Goal: Task Accomplishment & Management: Use online tool/utility

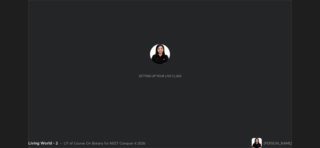
click at [277, 5] on button "START CLASS" at bounding box center [278, 5] width 23 height 6
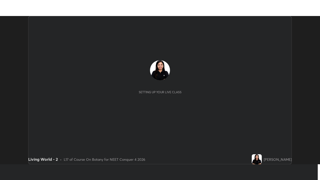
scroll to position [148, 320]
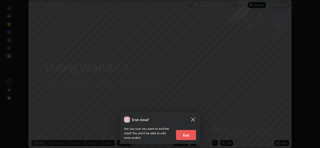
click at [192, 119] on icon at bounding box center [193, 120] width 4 height 4
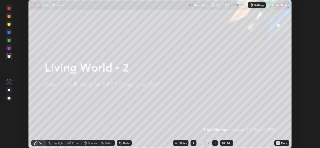
click at [255, 6] on p "Settings" at bounding box center [260, 5] width 10 height 3
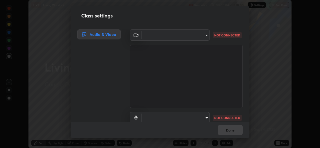
type input "b4951f90531da0d842cdcd629816b7b2be3c5c01230d926a2f210d32d9644bff"
type input "99848f2a9d109760ec62b66e2f255c73a791916cfc686045695a6d5e2156f403"
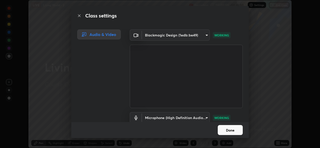
click at [231, 133] on button "Done" at bounding box center [230, 130] width 25 height 10
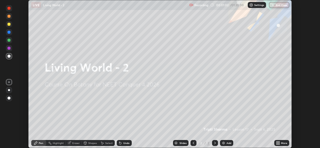
click at [279, 142] on icon at bounding box center [279, 142] width 1 height 1
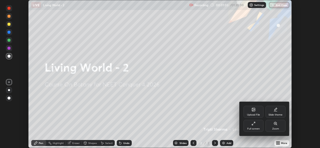
click at [249, 128] on div "Full screen" at bounding box center [254, 129] width 13 height 3
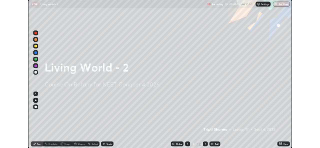
scroll to position [180, 320]
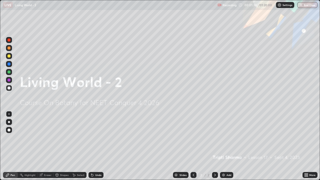
click at [221, 148] on div "Add" at bounding box center [226, 175] width 13 height 6
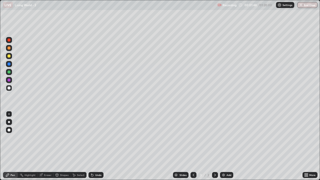
click at [9, 49] on div at bounding box center [9, 48] width 3 height 3
click at [96, 148] on div "Undo" at bounding box center [98, 175] width 6 height 3
click at [10, 131] on div at bounding box center [9, 130] width 3 height 3
click at [10, 87] on div at bounding box center [9, 88] width 3 height 3
click at [91, 148] on icon at bounding box center [91, 174] width 1 height 1
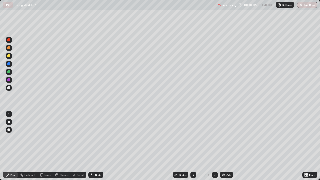
click at [92, 148] on icon at bounding box center [92, 175] width 2 height 2
click at [224, 148] on img at bounding box center [224, 175] width 4 height 4
click at [193, 148] on icon at bounding box center [194, 175] width 4 height 4
click at [214, 148] on icon at bounding box center [215, 175] width 4 height 4
click at [193, 148] on icon at bounding box center [194, 175] width 4 height 4
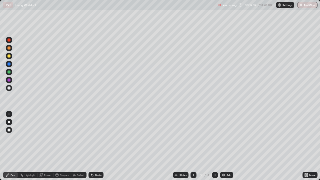
click at [214, 148] on icon at bounding box center [215, 175] width 4 height 4
click at [193, 148] on icon at bounding box center [194, 175] width 4 height 4
click at [214, 148] on icon at bounding box center [215, 175] width 4 height 4
click at [193, 148] on icon at bounding box center [194, 175] width 4 height 4
click at [215, 148] on icon at bounding box center [215, 175] width 4 height 4
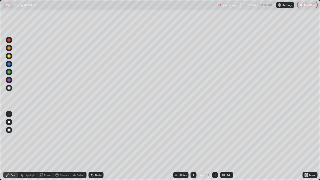
click at [223, 148] on img at bounding box center [224, 175] width 4 height 4
click at [9, 48] on div at bounding box center [9, 48] width 3 height 3
click at [9, 89] on div at bounding box center [9, 88] width 3 height 3
click at [10, 72] on div at bounding box center [9, 72] width 3 height 3
click at [92, 148] on icon at bounding box center [92, 175] width 2 height 2
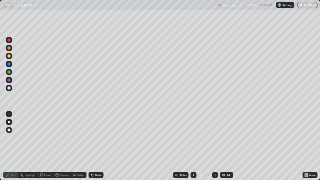
click at [92, 148] on icon at bounding box center [92, 175] width 2 height 2
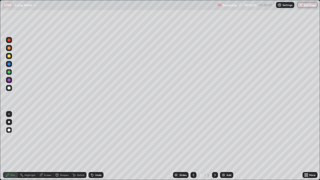
click at [92, 148] on icon at bounding box center [92, 175] width 2 height 2
click at [91, 148] on icon at bounding box center [92, 175] width 2 height 2
click at [92, 148] on icon at bounding box center [92, 175] width 2 height 2
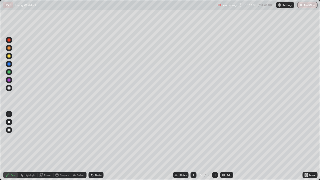
click at [9, 88] on div at bounding box center [9, 88] width 3 height 3
click at [10, 89] on div at bounding box center [9, 88] width 3 height 3
click at [94, 148] on div "Undo" at bounding box center [96, 175] width 15 height 6
click at [32, 148] on div "Highlight" at bounding box center [28, 175] width 20 height 6
click at [102, 148] on div "Undo" at bounding box center [95, 175] width 17 height 10
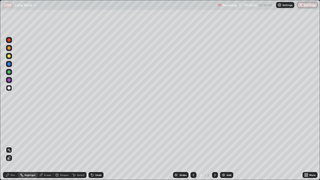
click at [223, 148] on img at bounding box center [224, 175] width 4 height 4
click at [12, 148] on div "Pen" at bounding box center [10, 175] width 15 height 6
click at [9, 72] on div at bounding box center [9, 72] width 3 height 3
click at [9, 88] on div at bounding box center [9, 88] width 3 height 3
click at [26, 148] on div "Highlight" at bounding box center [30, 175] width 11 height 3
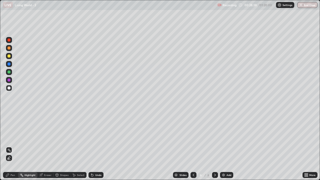
click at [14, 148] on div "Pen" at bounding box center [13, 175] width 5 height 3
click at [306, 148] on icon at bounding box center [305, 175] width 1 height 1
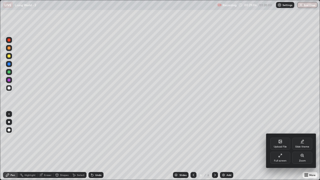
click at [278, 148] on div "Full screen" at bounding box center [280, 161] width 13 height 3
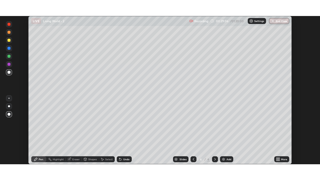
scroll to position [24878, 24706]
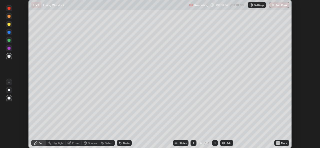
click at [279, 144] on icon at bounding box center [279, 144] width 1 height 1
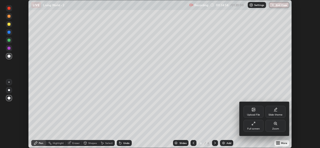
click at [259, 125] on div "Full screen" at bounding box center [254, 126] width 20 height 12
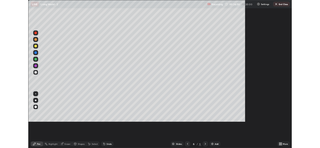
scroll to position [180, 320]
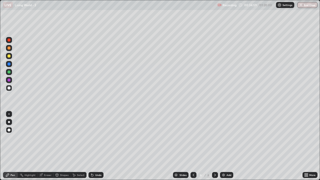
click at [227, 148] on div "Add" at bounding box center [229, 175] width 5 height 3
click at [193, 148] on div at bounding box center [194, 175] width 6 height 6
click at [10, 71] on div at bounding box center [9, 72] width 3 height 3
click at [11, 88] on div at bounding box center [9, 88] width 6 height 6
click at [215, 148] on icon at bounding box center [215, 175] width 4 height 4
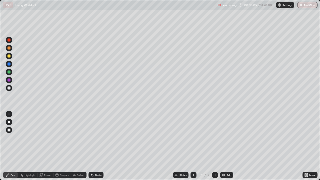
click at [193, 148] on icon at bounding box center [194, 175] width 2 height 3
click at [215, 148] on icon at bounding box center [215, 175] width 4 height 4
click at [9, 55] on div at bounding box center [9, 56] width 3 height 3
click at [224, 148] on img at bounding box center [224, 175] width 4 height 4
click at [61, 148] on div "Shapes" at bounding box center [64, 175] width 9 height 3
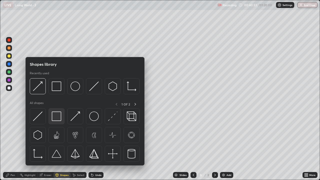
click at [56, 120] on img at bounding box center [57, 117] width 10 height 10
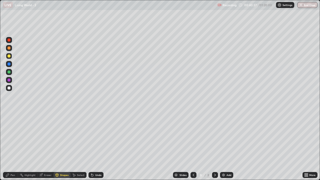
click at [63, 148] on div "Shapes" at bounding box center [64, 175] width 9 height 3
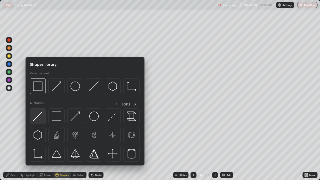
click at [38, 118] on img at bounding box center [38, 117] width 10 height 10
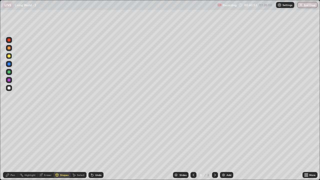
click at [8, 89] on div at bounding box center [9, 88] width 3 height 3
click at [10, 148] on div "Pen" at bounding box center [10, 175] width 15 height 6
click at [99, 148] on div "Undo" at bounding box center [96, 175] width 15 height 6
click at [57, 148] on icon at bounding box center [57, 175] width 3 height 3
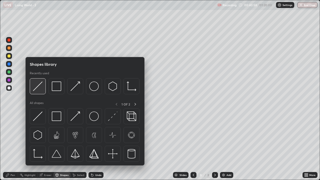
click at [35, 90] on img at bounding box center [38, 87] width 10 height 10
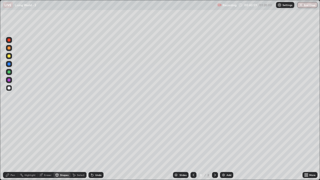
click at [10, 48] on div at bounding box center [9, 48] width 3 height 3
click at [11, 148] on div "Pen" at bounding box center [10, 175] width 15 height 6
click at [8, 88] on div at bounding box center [9, 88] width 3 height 3
click at [9, 49] on div at bounding box center [9, 48] width 3 height 3
click at [8, 88] on div at bounding box center [9, 88] width 3 height 3
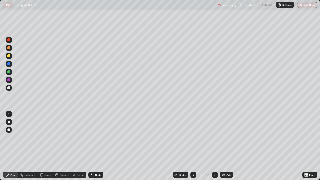
click at [8, 73] on div at bounding box center [9, 72] width 3 height 3
click at [97, 148] on div "Undo" at bounding box center [98, 175] width 6 height 3
click at [47, 148] on div "Eraser" at bounding box center [48, 175] width 8 height 3
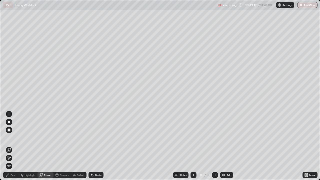
click at [10, 148] on icon at bounding box center [9, 158] width 4 height 4
click at [14, 148] on div "Pen" at bounding box center [10, 175] width 15 height 6
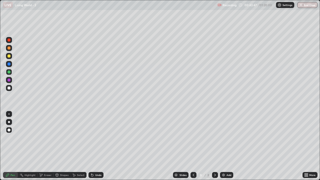
click at [100, 148] on div "Undo" at bounding box center [98, 175] width 6 height 3
click at [98, 148] on div "Undo" at bounding box center [98, 175] width 6 height 3
click at [100, 148] on div "Undo" at bounding box center [96, 175] width 15 height 6
click at [307, 148] on icon at bounding box center [307, 175] width 1 height 1
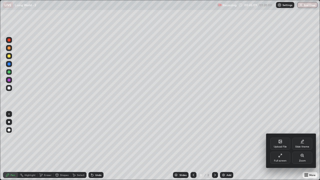
click at [282, 148] on div "Full screen" at bounding box center [280, 161] width 13 height 3
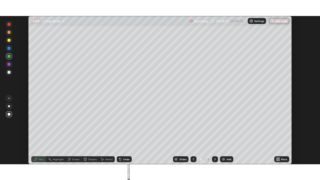
scroll to position [24878, 24706]
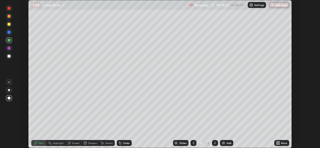
click at [279, 142] on icon at bounding box center [279, 142] width 1 height 1
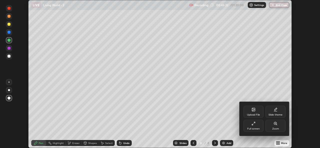
click at [254, 125] on icon at bounding box center [254, 124] width 4 height 4
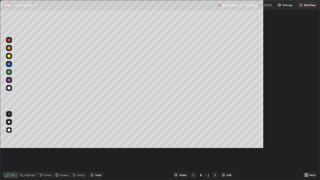
scroll to position [180, 320]
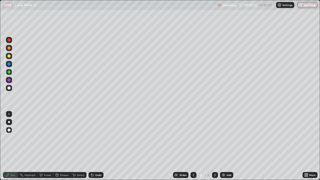
click at [224, 148] on img at bounding box center [224, 175] width 4 height 4
click at [9, 88] on div at bounding box center [9, 88] width 3 height 3
click at [224, 148] on img at bounding box center [224, 175] width 4 height 4
click at [8, 72] on div at bounding box center [9, 72] width 3 height 3
click at [191, 148] on div at bounding box center [193, 175] width 6 height 6
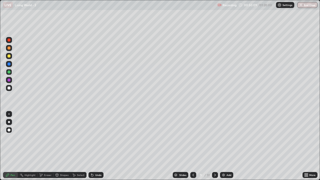
click at [193, 148] on icon at bounding box center [193, 175] width 4 height 4
click at [192, 148] on icon at bounding box center [193, 175] width 4 height 4
click at [215, 148] on icon at bounding box center [215, 175] width 2 height 3
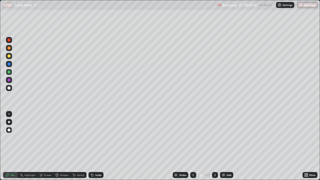
click at [215, 148] on icon at bounding box center [215, 175] width 4 height 4
click at [214, 148] on icon at bounding box center [215, 175] width 4 height 4
click at [215, 148] on icon at bounding box center [215, 175] width 4 height 4
click at [213, 148] on icon at bounding box center [215, 175] width 4 height 4
click at [9, 57] on div at bounding box center [9, 56] width 3 height 3
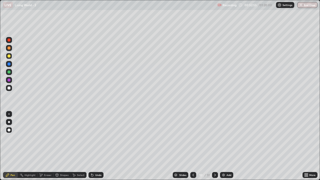
click at [223, 148] on img at bounding box center [224, 175] width 4 height 4
click at [9, 47] on div at bounding box center [9, 48] width 3 height 3
click at [10, 87] on div at bounding box center [9, 88] width 3 height 3
click at [192, 148] on icon at bounding box center [194, 175] width 4 height 4
click at [193, 148] on icon at bounding box center [194, 175] width 4 height 4
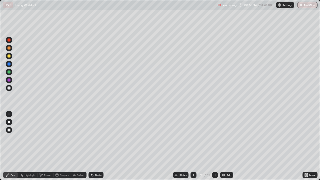
click at [193, 148] on icon at bounding box center [194, 175] width 2 height 3
click at [193, 148] on icon at bounding box center [194, 175] width 4 height 4
click at [209, 148] on div "11" at bounding box center [208, 175] width 3 height 5
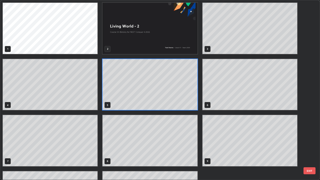
click at [213, 148] on div "1 2 3 4 5 6 7 8 9 10 11" at bounding box center [150, 112] width 300 height 225
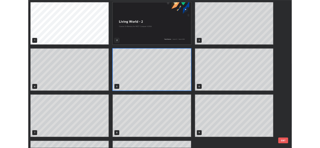
scroll to position [178, 317]
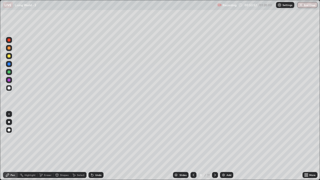
click at [215, 148] on icon at bounding box center [215, 175] width 4 height 4
click at [214, 148] on icon at bounding box center [215, 175] width 4 height 4
click at [9, 48] on div at bounding box center [9, 48] width 3 height 3
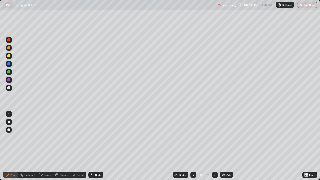
click at [10, 73] on div at bounding box center [9, 72] width 3 height 3
click at [9, 87] on div at bounding box center [9, 88] width 3 height 3
click at [193, 148] on icon at bounding box center [194, 175] width 4 height 4
click at [214, 148] on icon at bounding box center [215, 175] width 4 height 4
click at [225, 148] on img at bounding box center [224, 175] width 4 height 4
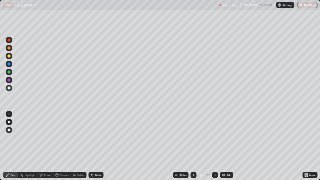
click at [9, 56] on div at bounding box center [9, 56] width 3 height 3
click at [9, 88] on div at bounding box center [9, 88] width 3 height 3
click at [9, 73] on div at bounding box center [9, 72] width 3 height 3
click at [9, 88] on div at bounding box center [9, 88] width 3 height 3
click at [192, 148] on icon at bounding box center [194, 175] width 4 height 4
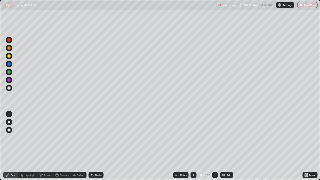
click at [213, 148] on icon at bounding box center [215, 175] width 4 height 4
click at [310, 148] on div "More" at bounding box center [313, 175] width 6 height 3
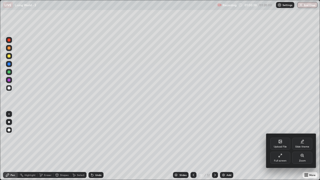
click at [286, 148] on div "Full screen" at bounding box center [281, 158] width 20 height 12
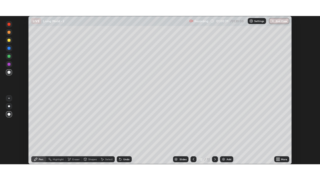
scroll to position [24878, 24706]
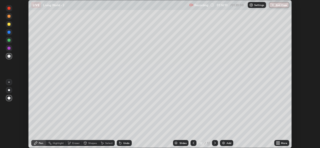
click at [279, 144] on icon at bounding box center [279, 144] width 1 height 1
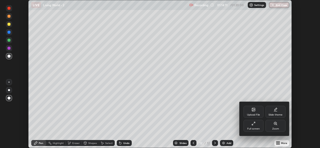
click at [259, 130] on div "Full screen" at bounding box center [254, 129] width 13 height 3
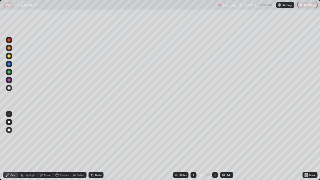
scroll to position [180, 320]
click at [304, 5] on button "End Class" at bounding box center [308, 5] width 20 height 6
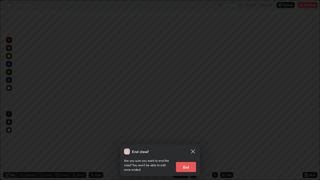
click at [182, 148] on button "End" at bounding box center [186, 167] width 20 height 10
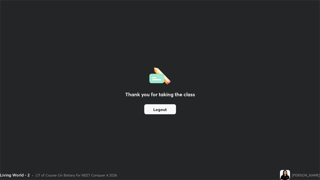
click at [163, 110] on button "Logout" at bounding box center [160, 109] width 32 height 10
